Goal: Information Seeking & Learning: Learn about a topic

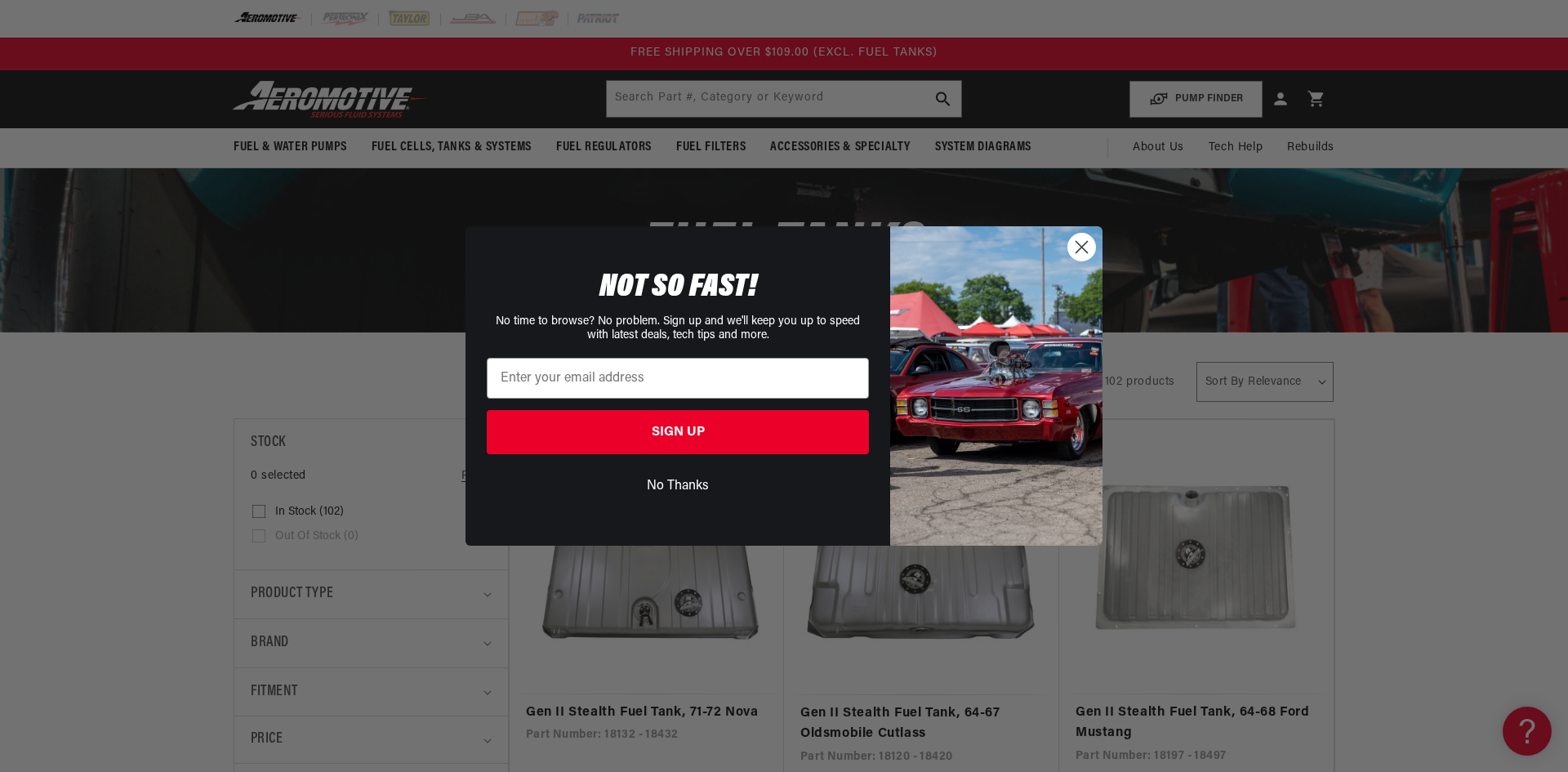
click at [1082, 244] on circle "Close dialog" at bounding box center [1081, 247] width 27 height 27
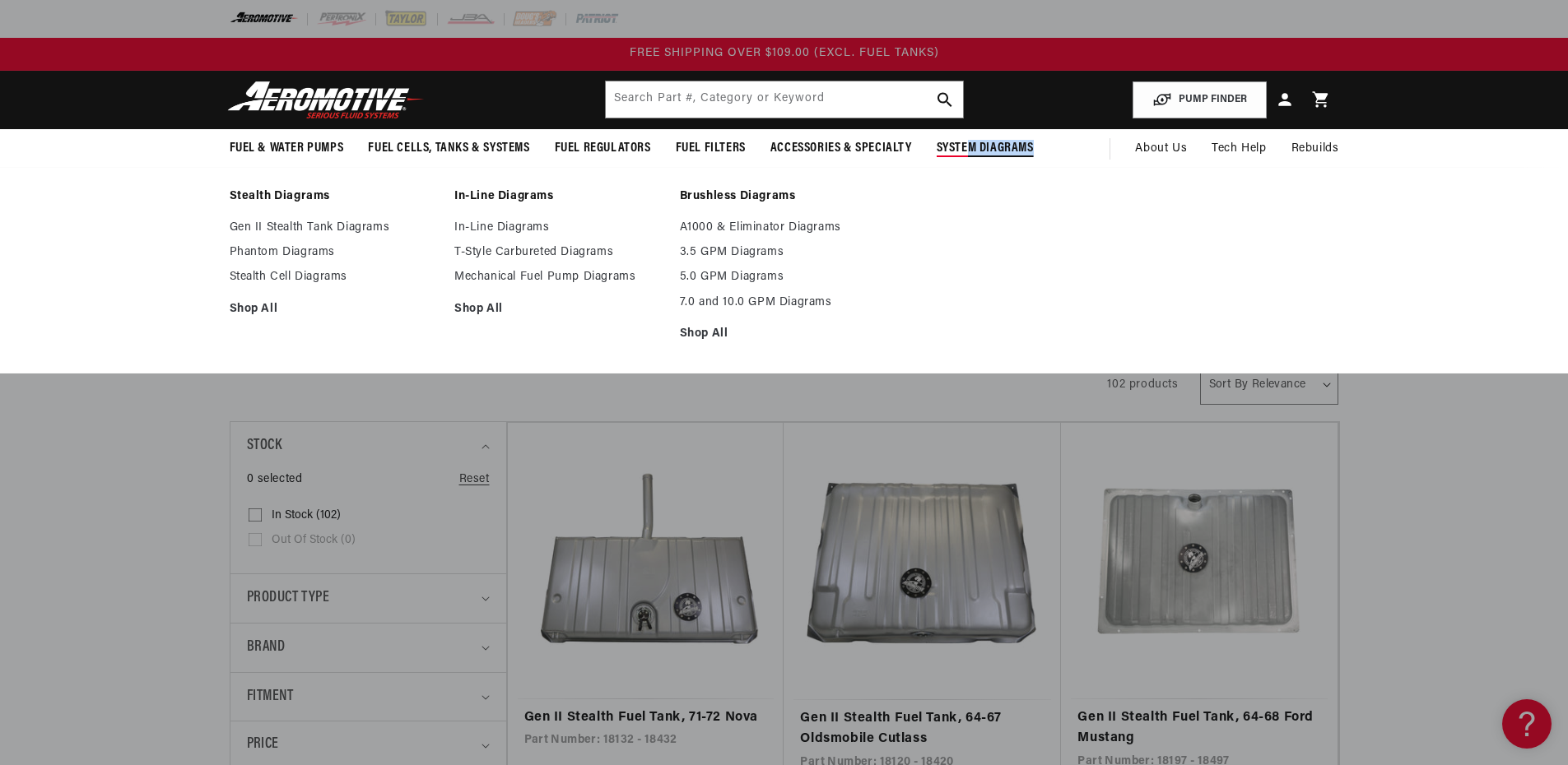
drag, startPoint x: 1464, startPoint y: 233, endPoint x: 1323, endPoint y: 232, distance: 141.0
click at [1046, 168] on summary "System Diagrams" at bounding box center [984, 148] width 121 height 39
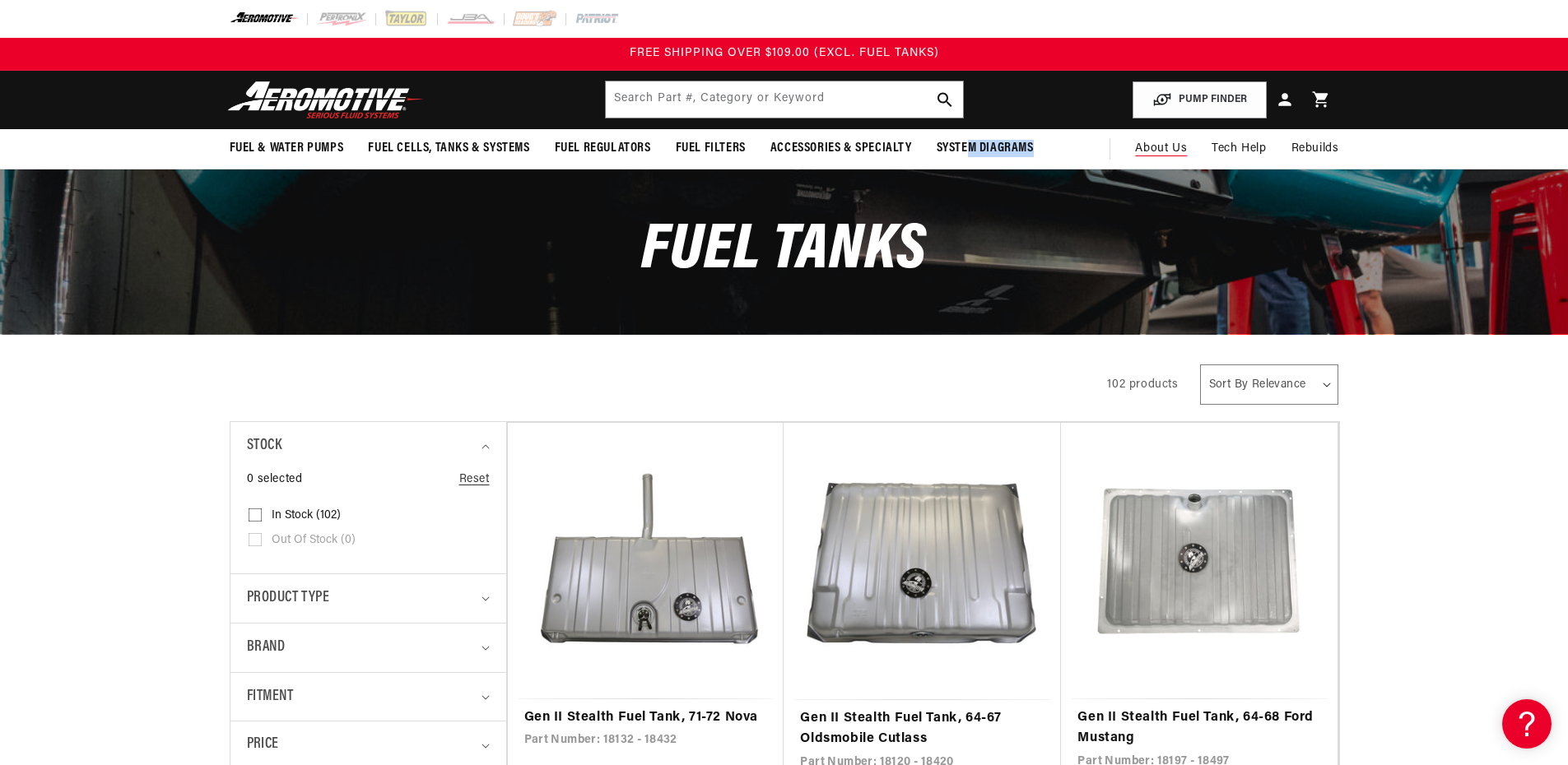
click at [1187, 155] on span "About Us" at bounding box center [1161, 148] width 52 height 13
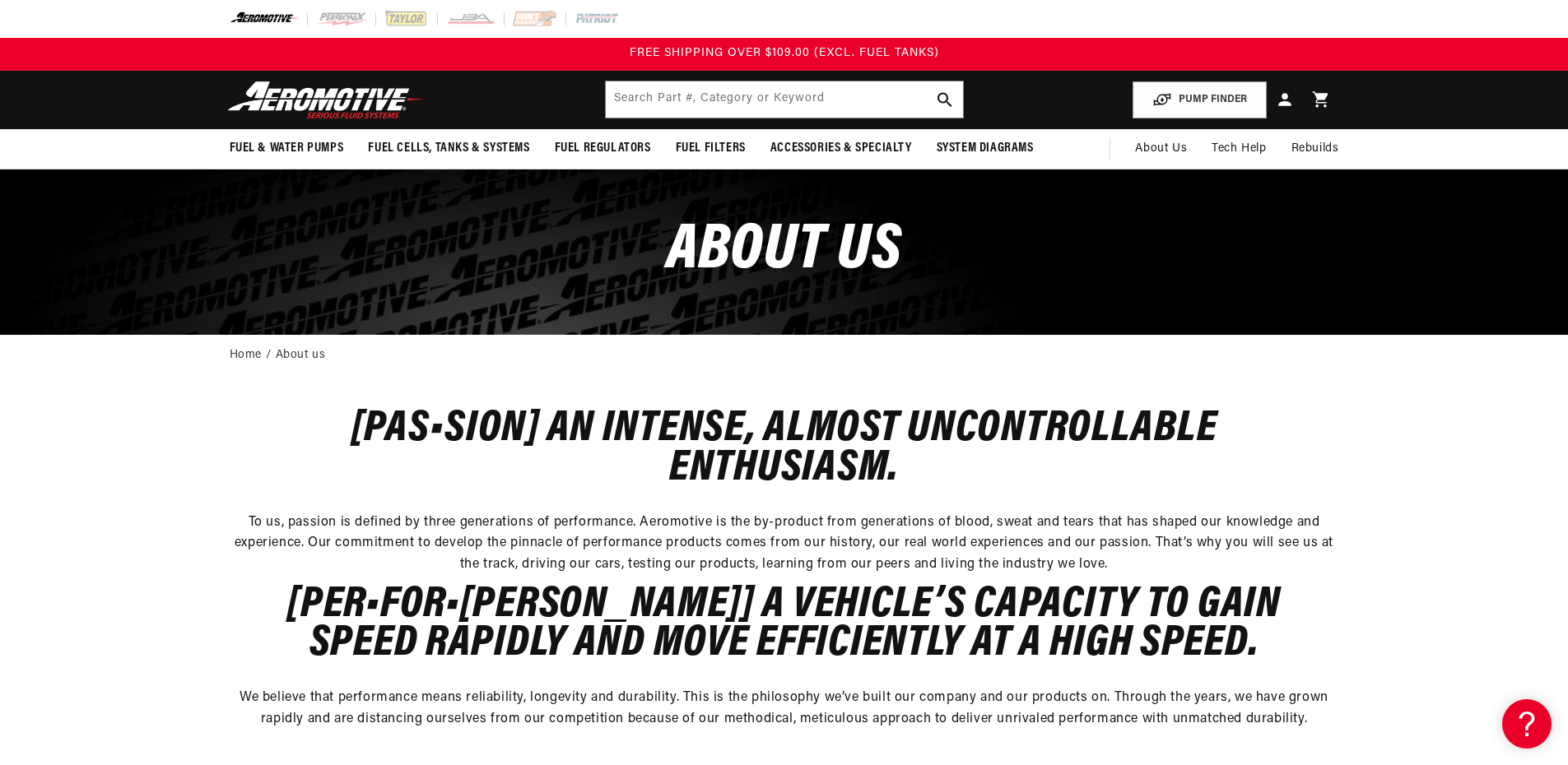
scroll to position [0, 332]
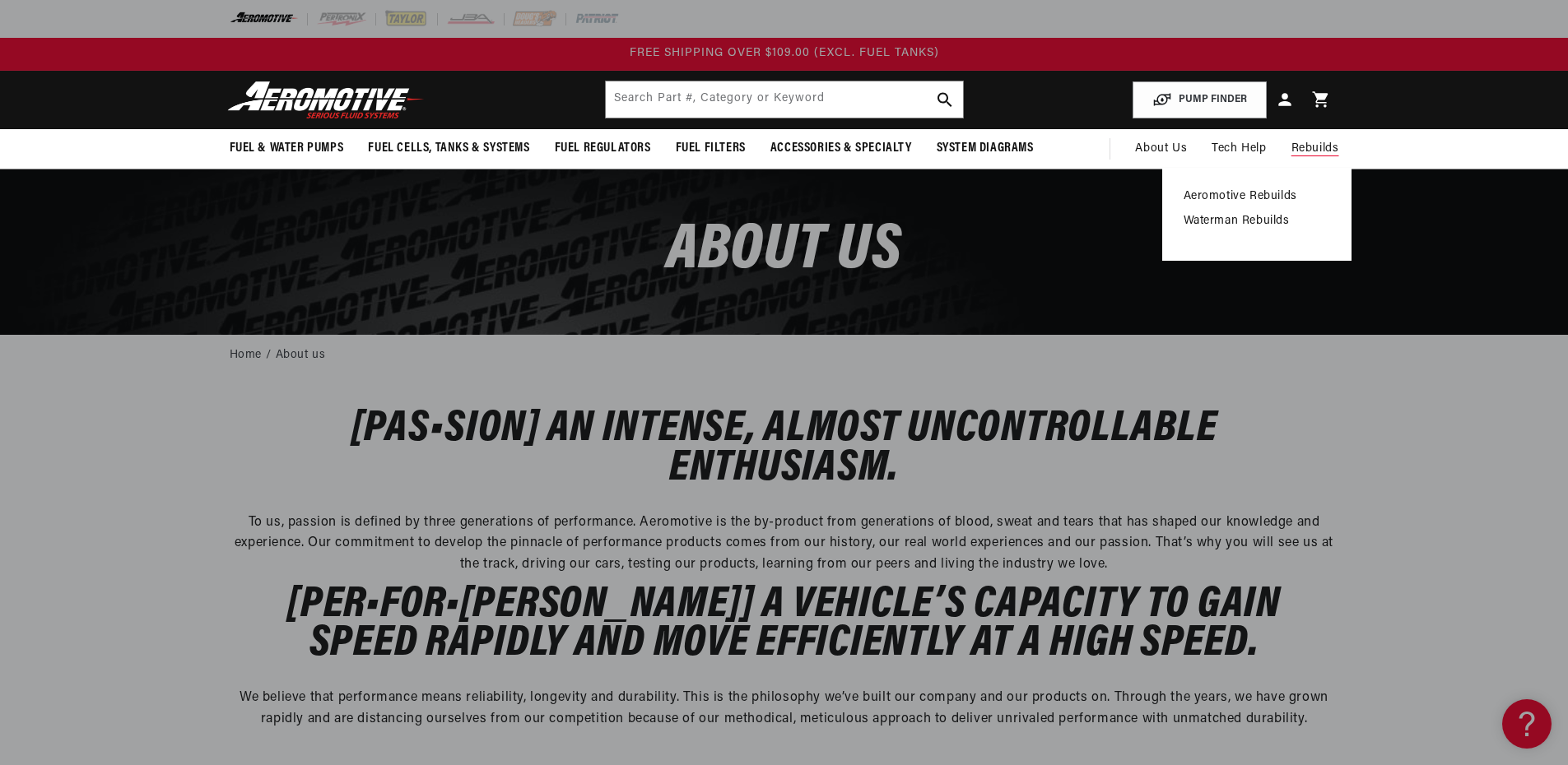
click at [1330, 204] on link "Aeromotive Rebuilds" at bounding box center [1257, 197] width 147 height 15
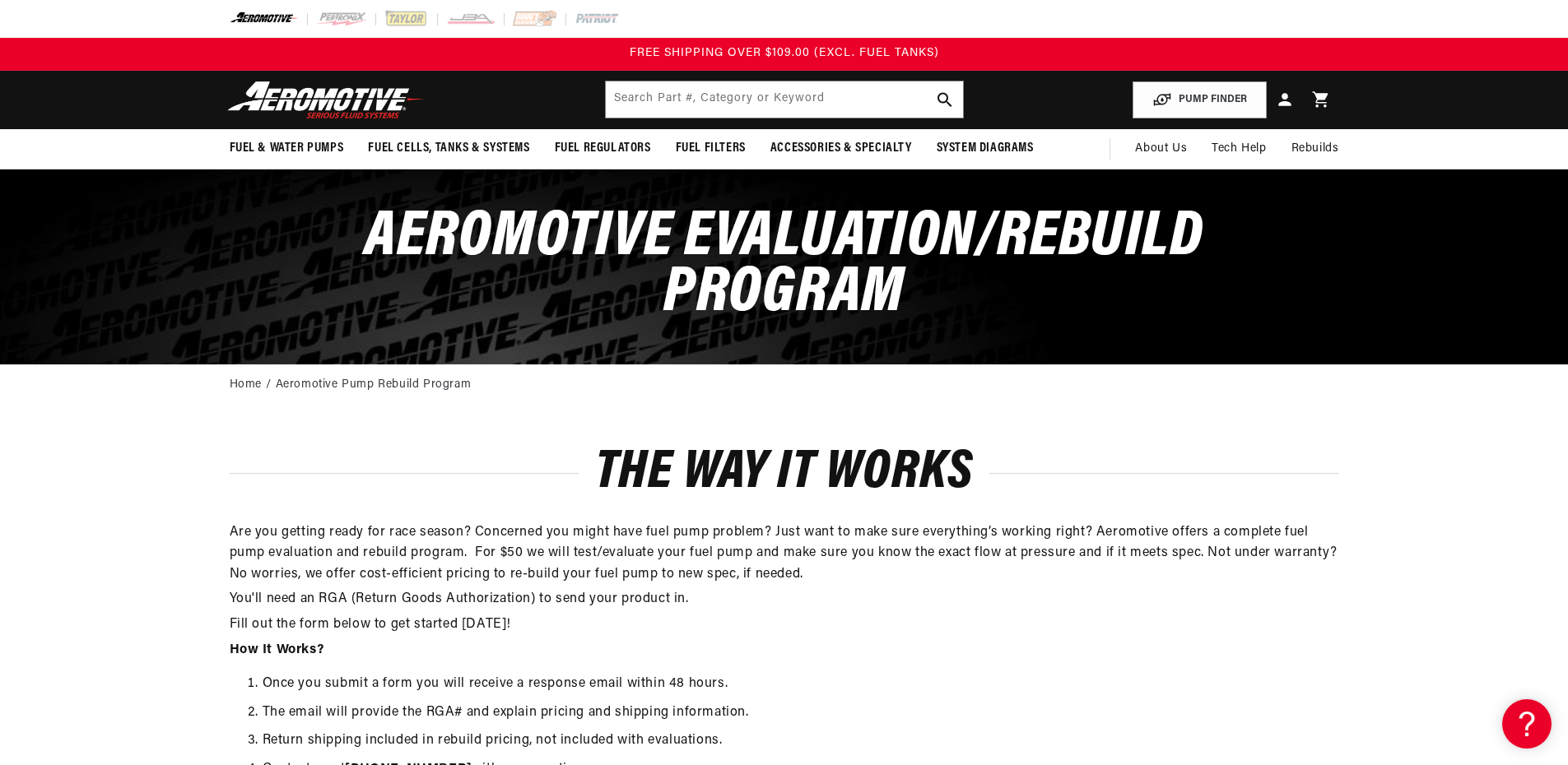
scroll to position [0, 332]
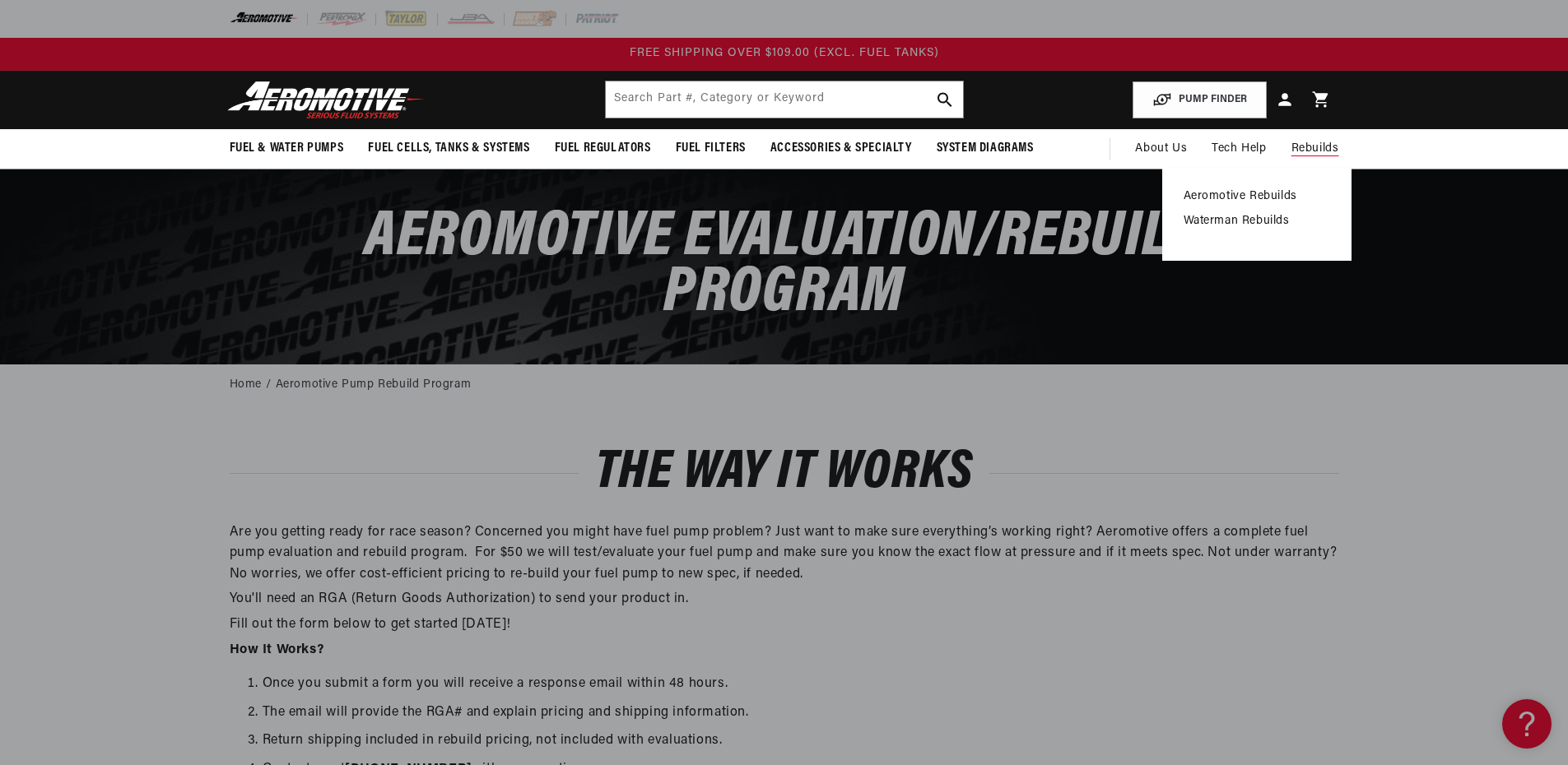
click at [1330, 204] on link "Aeromotive Rebuilds" at bounding box center [1257, 197] width 147 height 15
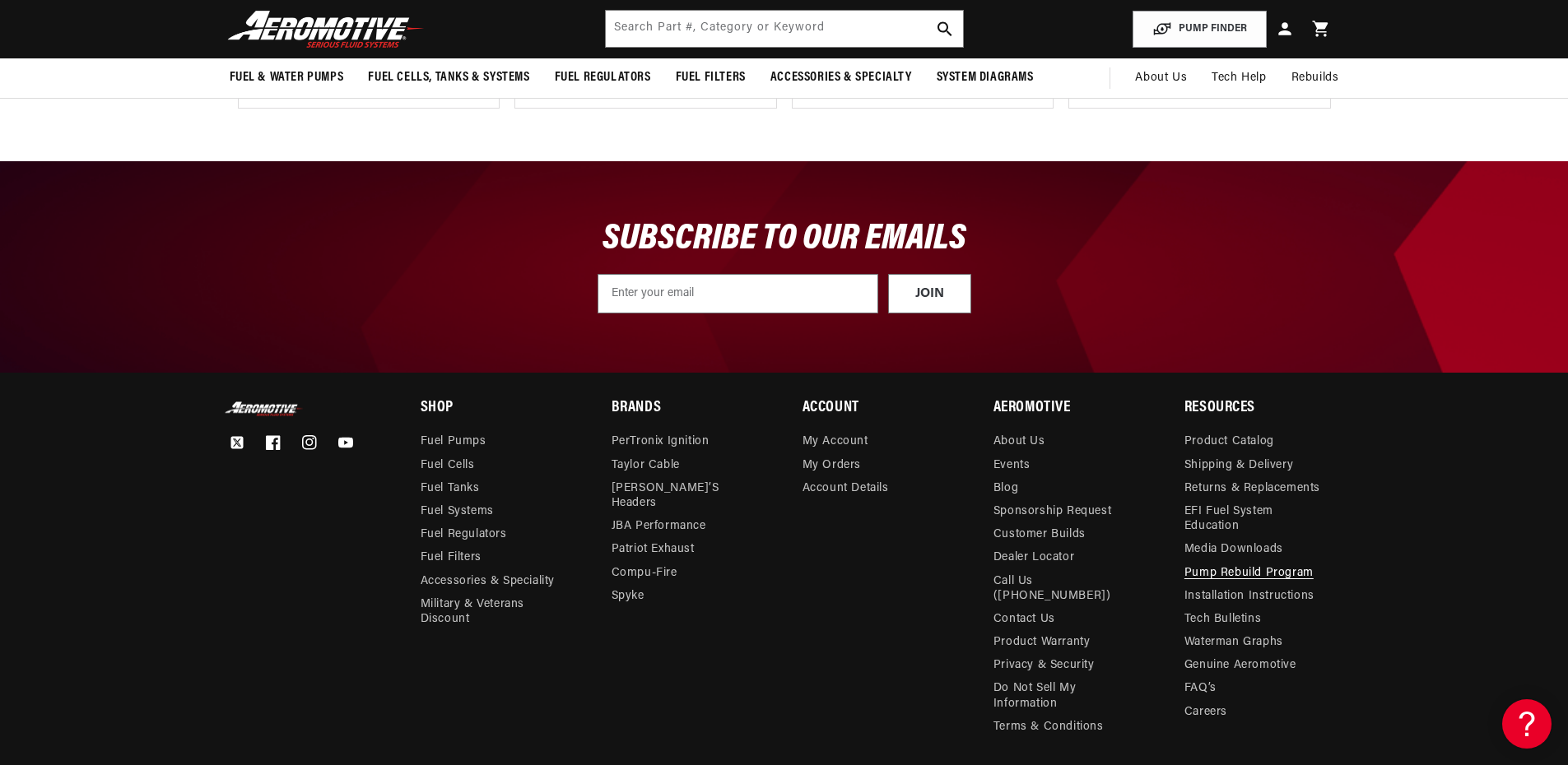
scroll to position [3374, 0]
